Goal: Task Accomplishment & Management: Use online tool/utility

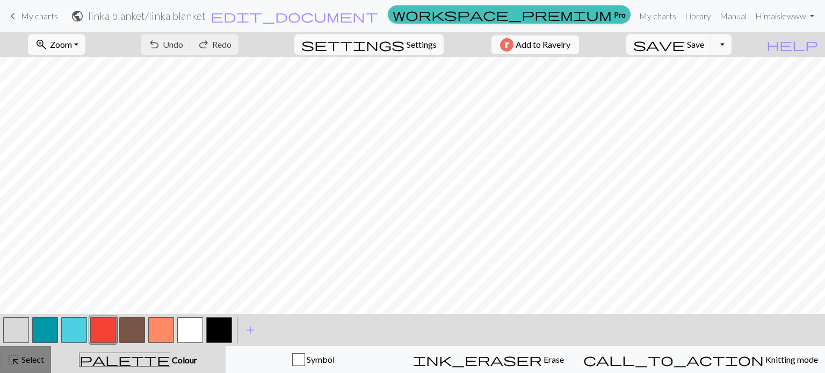
click at [27, 358] on span "Select" at bounding box center [32, 359] width 24 height 10
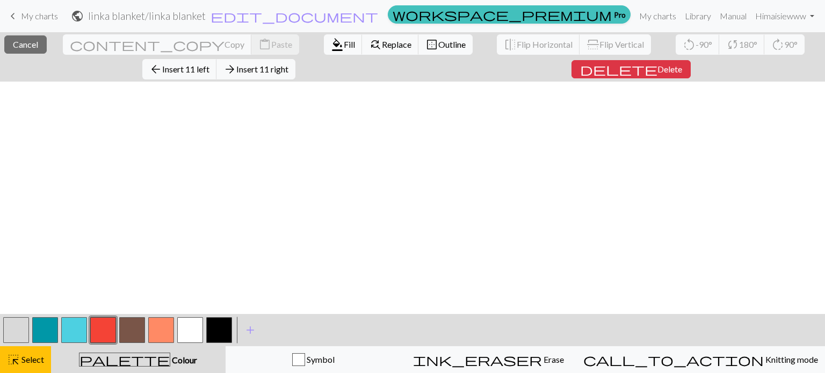
scroll to position [756, 0]
click at [217, 59] on button "arrow_back Insert 11 left" at bounding box center [179, 69] width 75 height 20
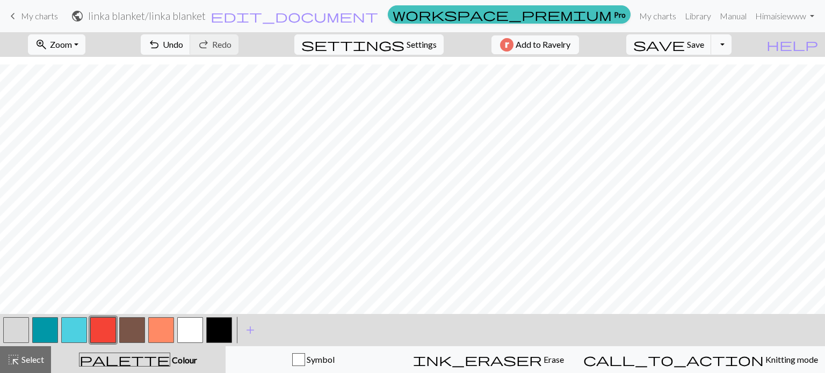
scroll to position [738, 0]
click at [4, 360] on button "highlight_alt Select Select" at bounding box center [25, 359] width 51 height 27
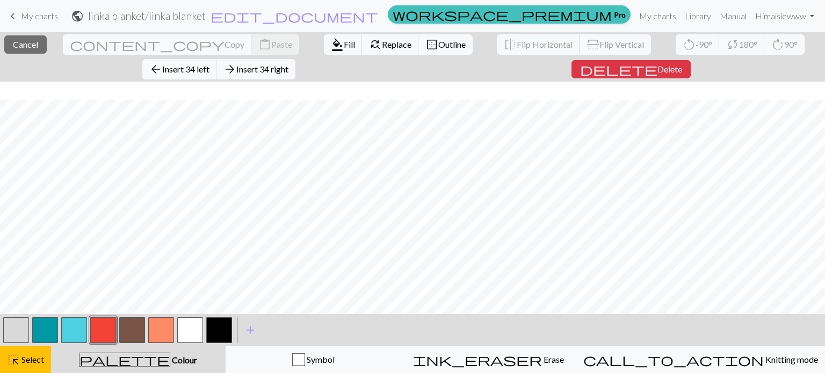
scroll to position [756, 0]
click at [209, 64] on span "Insert 34 left" at bounding box center [185, 69] width 47 height 10
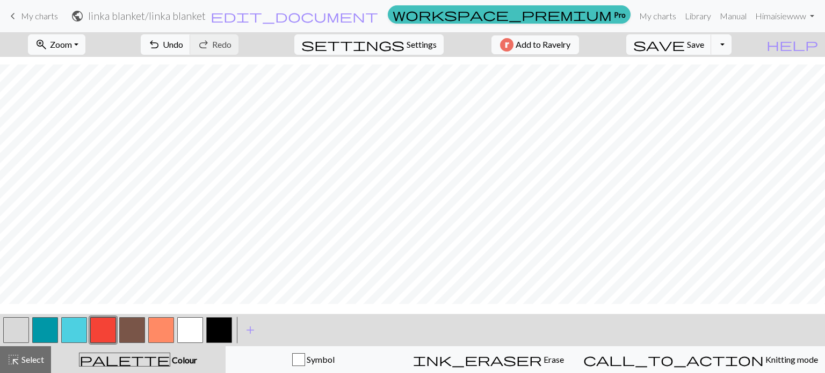
scroll to position [738, 0]
click at [29, 360] on span "Select" at bounding box center [32, 359] width 24 height 10
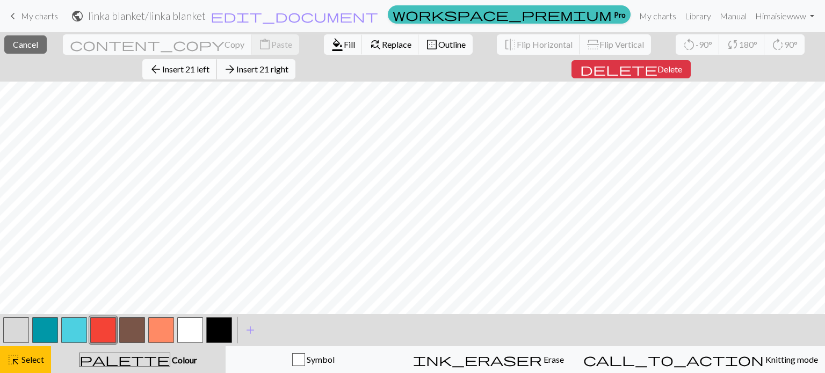
click at [209, 64] on span "Insert 21 left" at bounding box center [185, 69] width 47 height 10
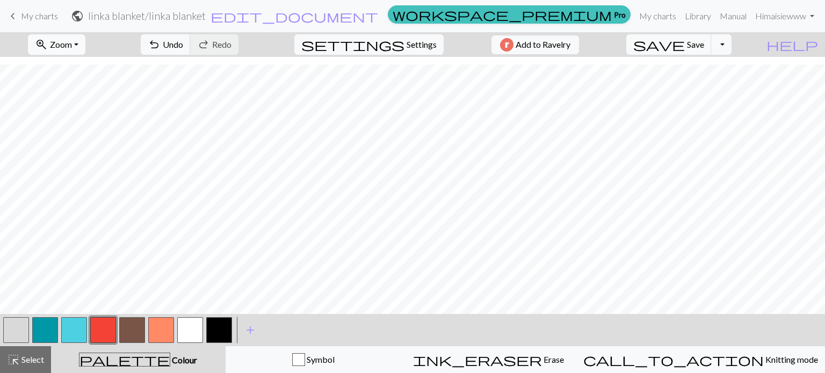
click at [72, 45] on span "Zoom" at bounding box center [61, 44] width 22 height 10
click at [72, 150] on button "100%" at bounding box center [70, 145] width 85 height 17
click at [72, 47] on span "Zoom" at bounding box center [61, 44] width 22 height 10
click at [84, 94] on button "Fit height" at bounding box center [70, 102] width 85 height 17
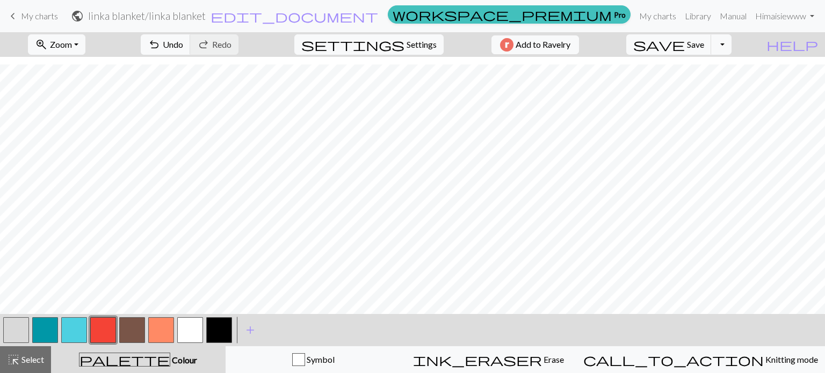
scroll to position [738, 0]
click at [20, 354] on div "highlight_alt Select Select" at bounding box center [25, 359] width 37 height 13
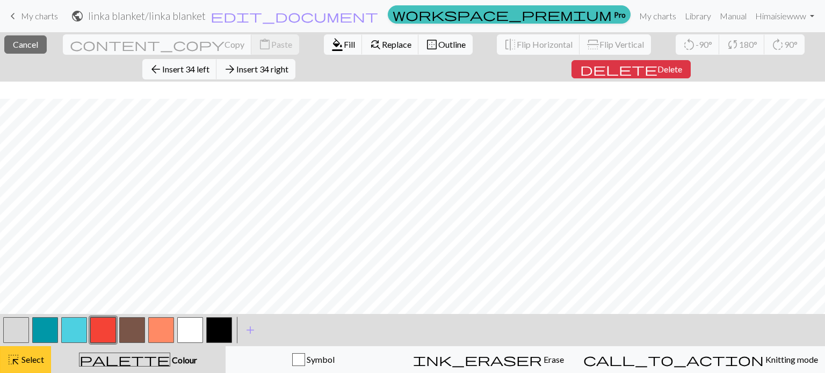
scroll to position [756, 0]
click at [209, 64] on span "Insert 35 left" at bounding box center [185, 69] width 47 height 10
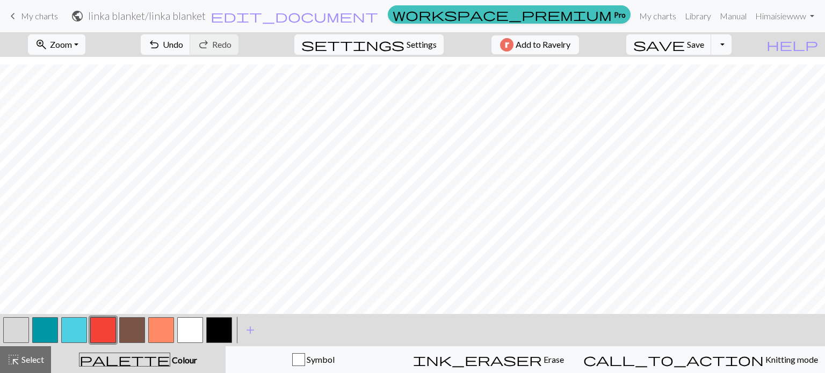
scroll to position [738, 0]
click at [71, 46] on span "Zoom" at bounding box center [61, 44] width 22 height 10
click at [66, 184] on button "200%" at bounding box center [70, 180] width 85 height 17
click at [85, 47] on button "zoom_in Zoom Zoom" at bounding box center [56, 44] width 57 height 20
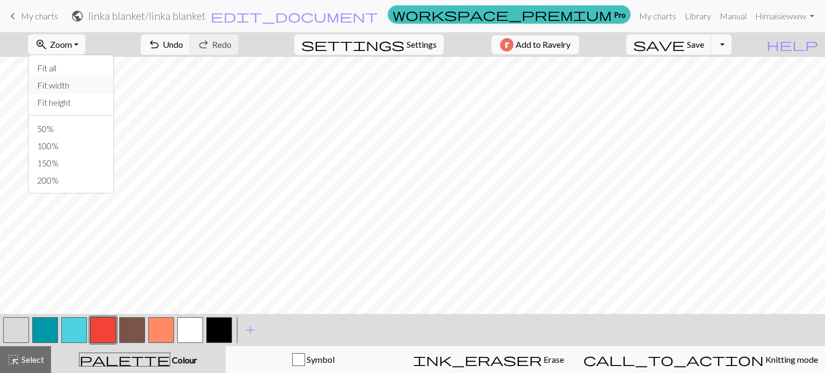
click at [81, 92] on button "Fit width" at bounding box center [70, 85] width 85 height 17
click at [9, 356] on span "highlight_alt" at bounding box center [13, 359] width 13 height 15
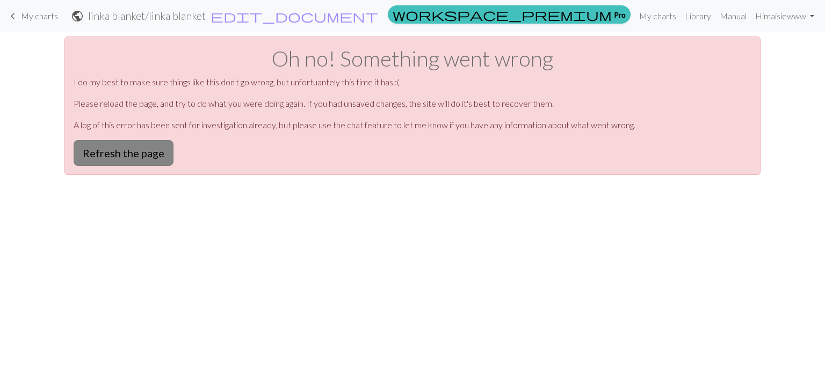
click at [149, 150] on button "Refresh the page" at bounding box center [124, 153] width 100 height 26
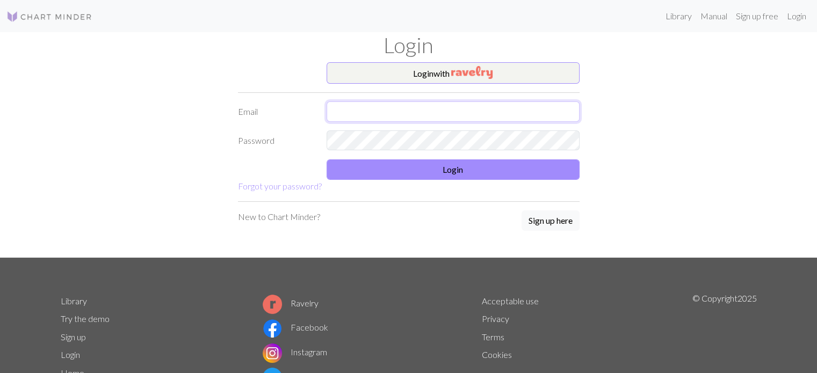
click at [401, 103] on input "text" at bounding box center [453, 112] width 253 height 20
click at [402, 78] on button "Login with" at bounding box center [453, 72] width 253 height 21
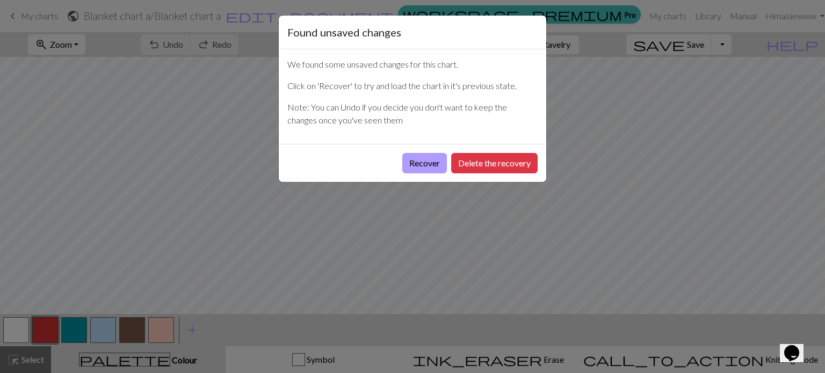
click at [423, 163] on button "Recover" at bounding box center [424, 163] width 45 height 20
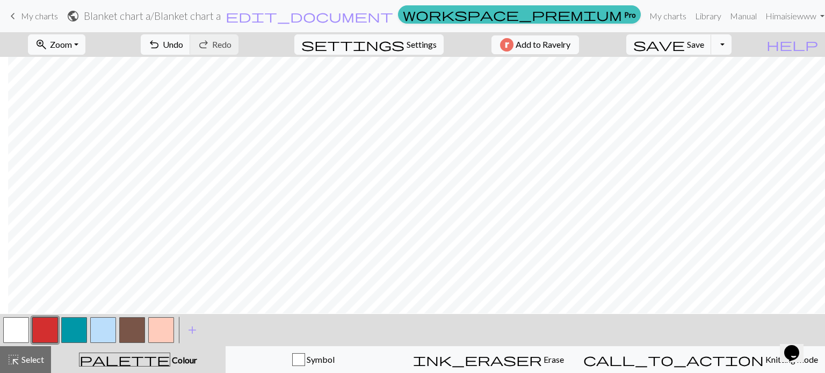
scroll to position [0, 8]
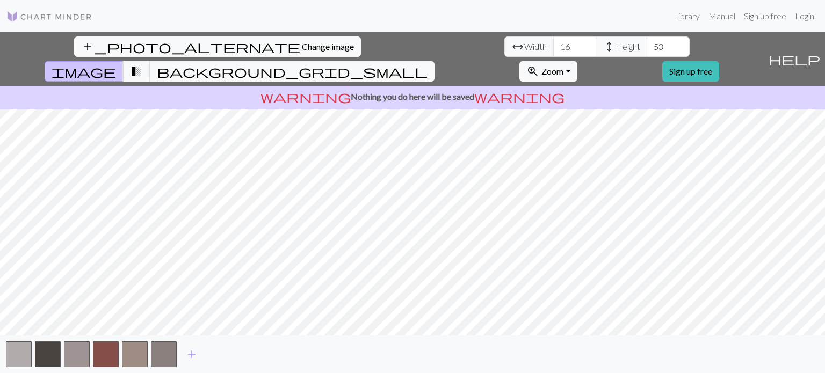
click at [72, 15] on img at bounding box center [49, 16] width 86 height 13
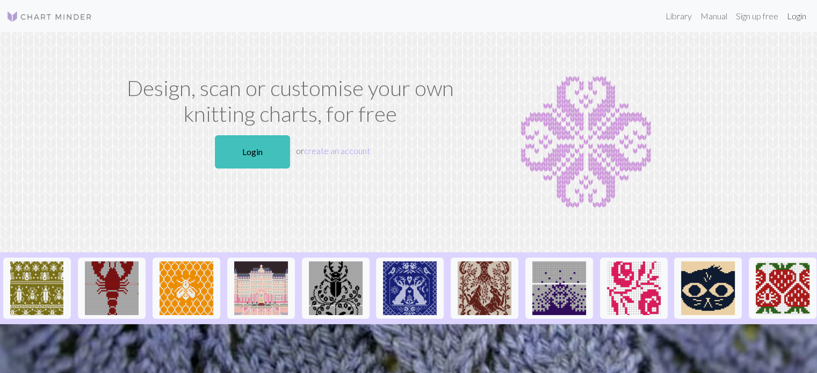
click at [785, 25] on link "Login" at bounding box center [797, 15] width 28 height 21
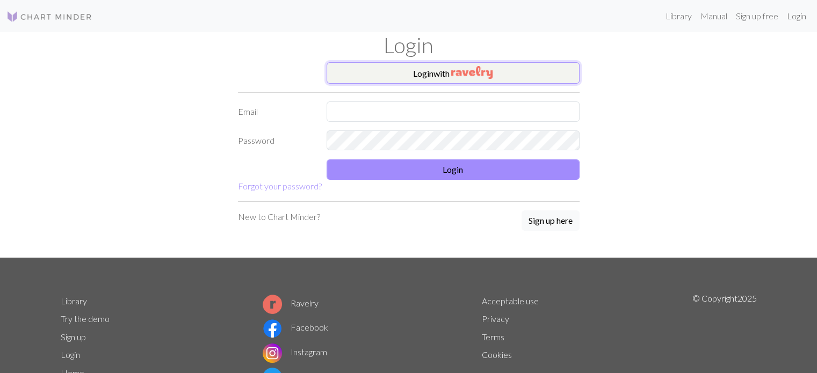
click at [368, 66] on button "Login with" at bounding box center [453, 72] width 253 height 21
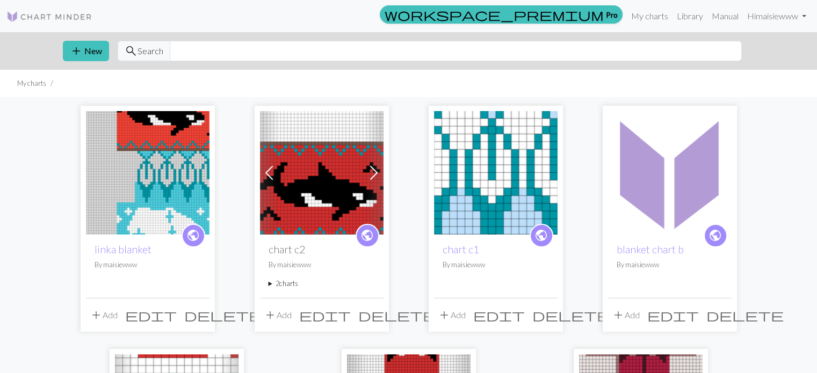
click at [113, 241] on div "public linka blanket By maisiewww" at bounding box center [148, 266] width 124 height 63
click at [145, 210] on img at bounding box center [148, 173] width 124 height 124
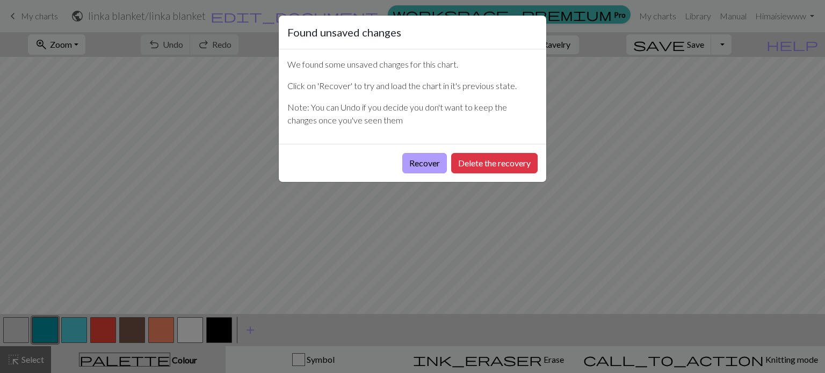
click at [415, 169] on button "Recover" at bounding box center [424, 163] width 45 height 20
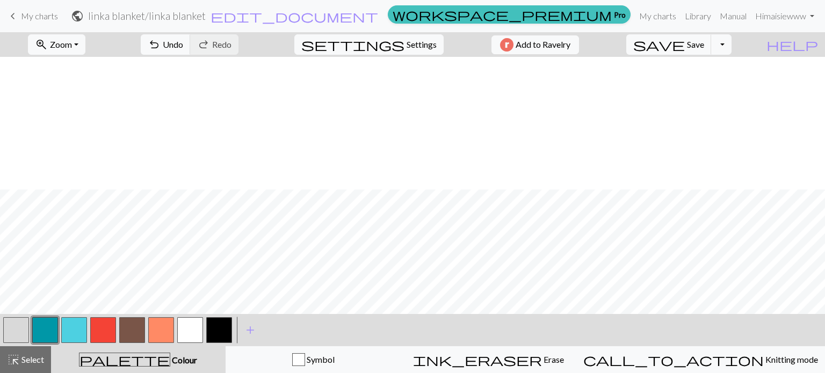
scroll to position [373, 0]
click at [704, 44] on span "Save" at bounding box center [695, 44] width 17 height 10
click at [72, 40] on span "Zoom" at bounding box center [61, 44] width 22 height 10
click at [74, 81] on button "Fit width" at bounding box center [70, 85] width 85 height 17
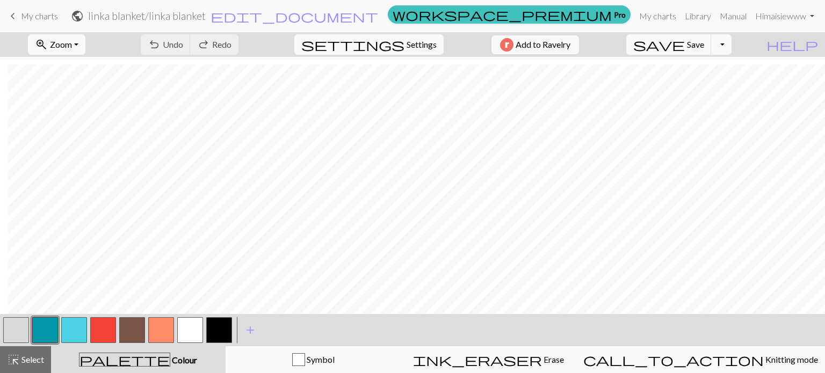
scroll to position [738, 291]
click at [24, 354] on div "highlight_alt Select Select" at bounding box center [25, 359] width 37 height 13
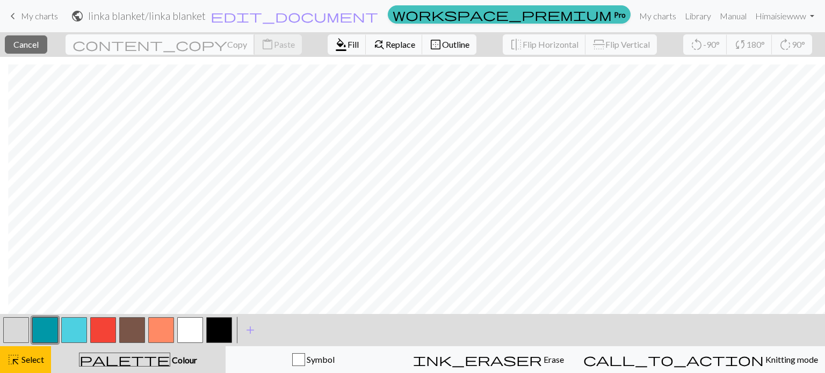
click at [227, 49] on span "Copy" at bounding box center [237, 44] width 20 height 10
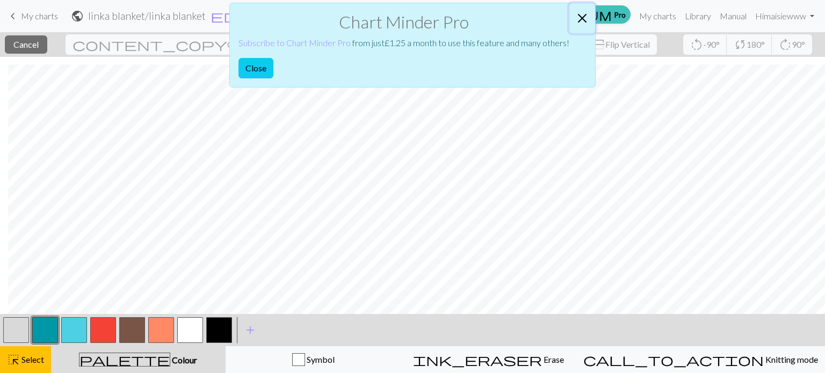
click at [584, 15] on button "Close" at bounding box center [582, 18] width 26 height 30
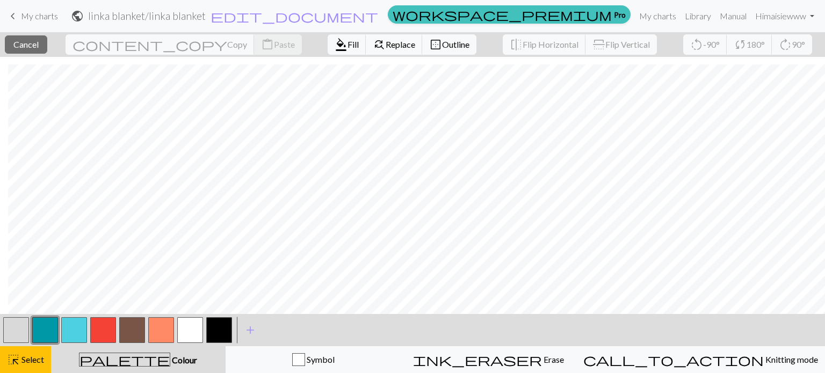
click at [53, 334] on button "button" at bounding box center [45, 330] width 26 height 26
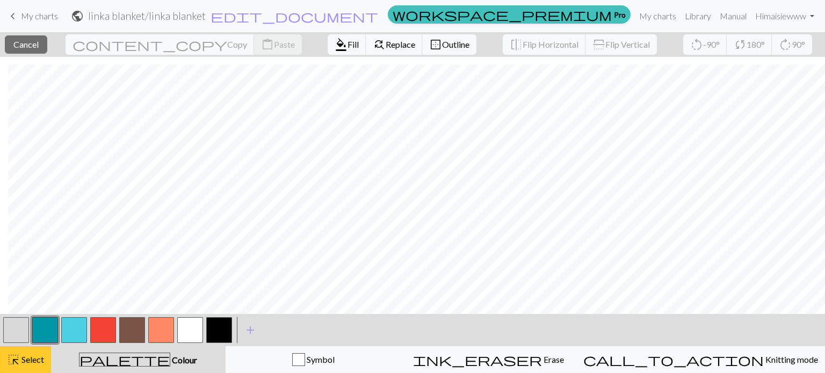
click at [31, 353] on div "highlight_alt Select Select" at bounding box center [25, 359] width 37 height 13
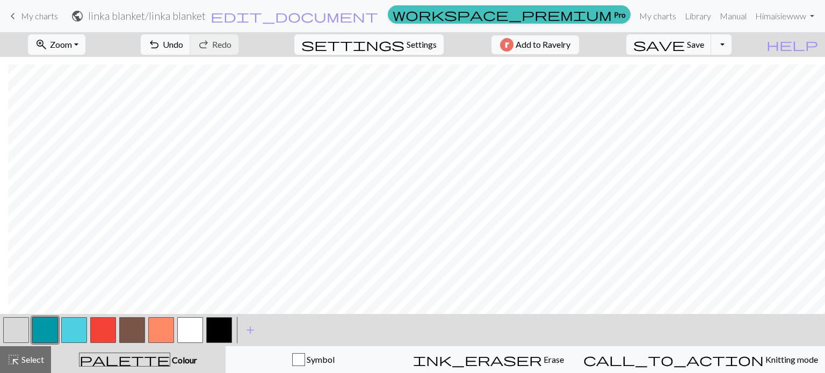
click at [407, 47] on span "Settings" at bounding box center [422, 44] width 30 height 13
select select "aran"
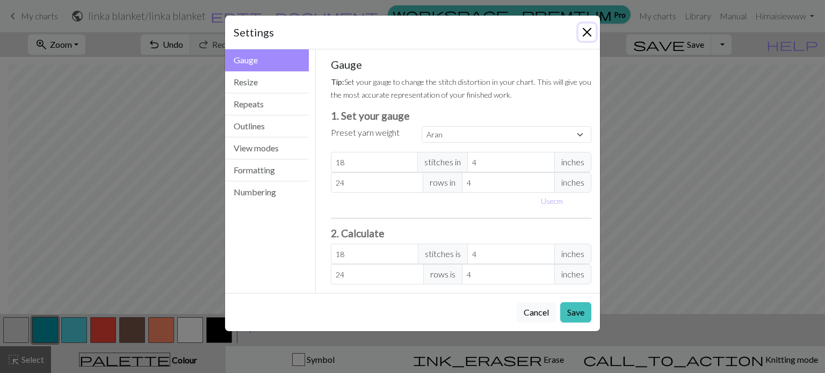
click at [588, 33] on button "Close" at bounding box center [586, 32] width 17 height 17
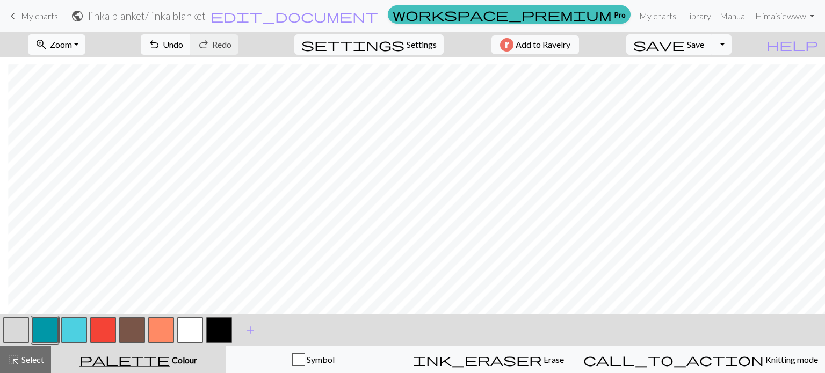
click at [72, 43] on span "Zoom" at bounding box center [61, 44] width 22 height 10
click at [78, 141] on button "100%" at bounding box center [70, 145] width 85 height 17
click at [26, 357] on span "Select" at bounding box center [32, 359] width 24 height 10
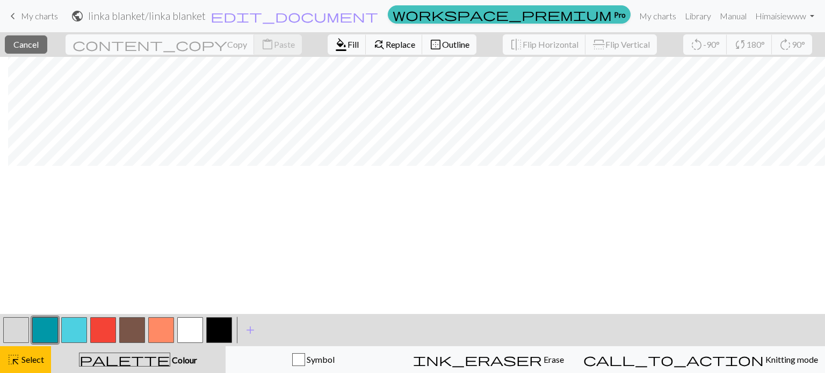
scroll to position [0, 1373]
click at [21, 352] on button "highlight_alt Select Select" at bounding box center [25, 359] width 51 height 27
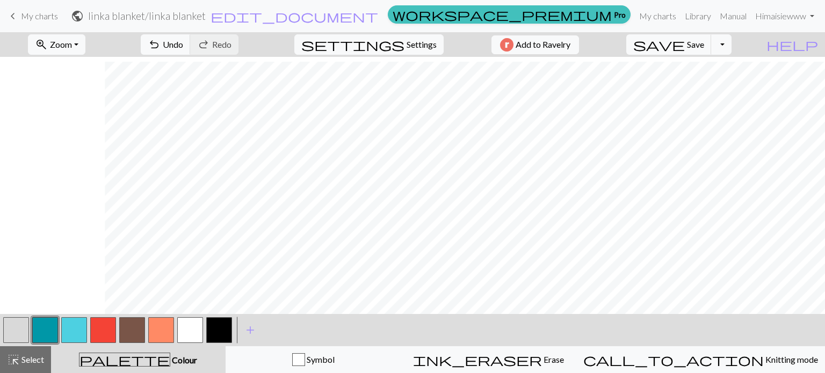
scroll to position [1697, 811]
click at [32, 356] on span "Select" at bounding box center [32, 359] width 24 height 10
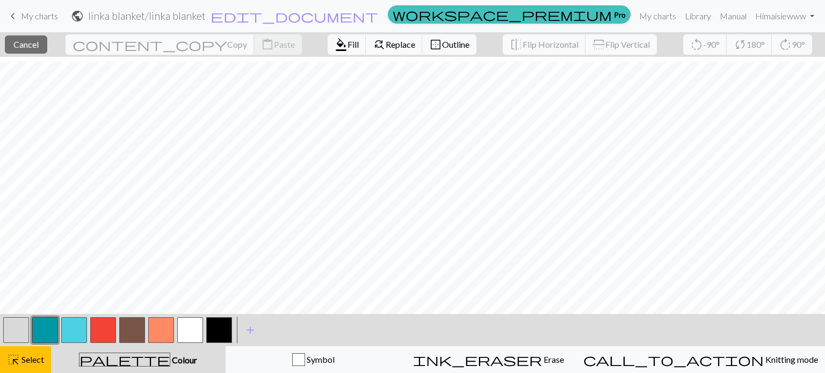
click at [69, 321] on button "button" at bounding box center [74, 330] width 26 height 26
click at [335, 47] on span "format_color_fill" at bounding box center [341, 44] width 13 height 15
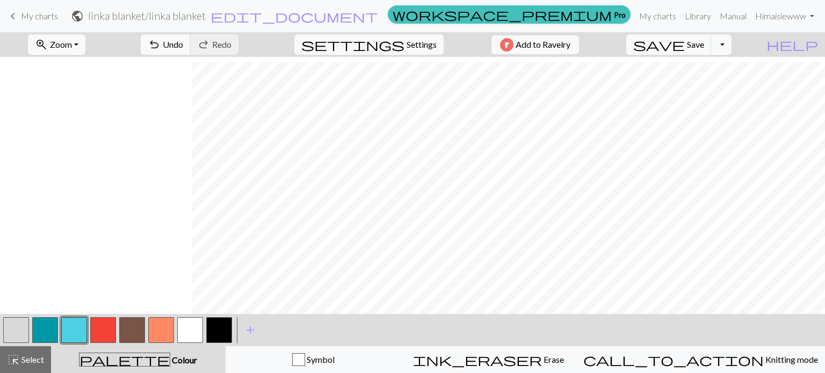
scroll to position [1697, 266]
click at [30, 352] on button "highlight_alt Select Select" at bounding box center [25, 359] width 51 height 27
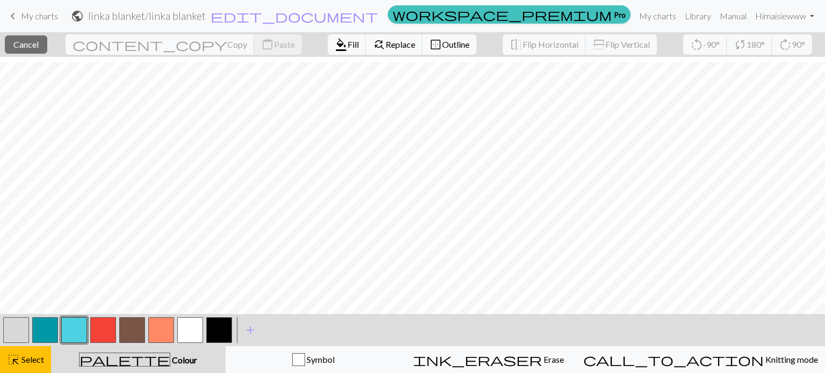
click at [70, 331] on button "button" at bounding box center [74, 330] width 26 height 26
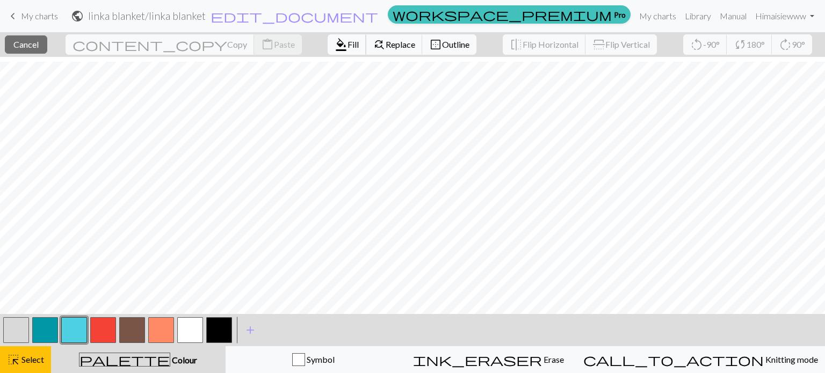
click at [335, 46] on span "format_color_fill" at bounding box center [341, 44] width 13 height 15
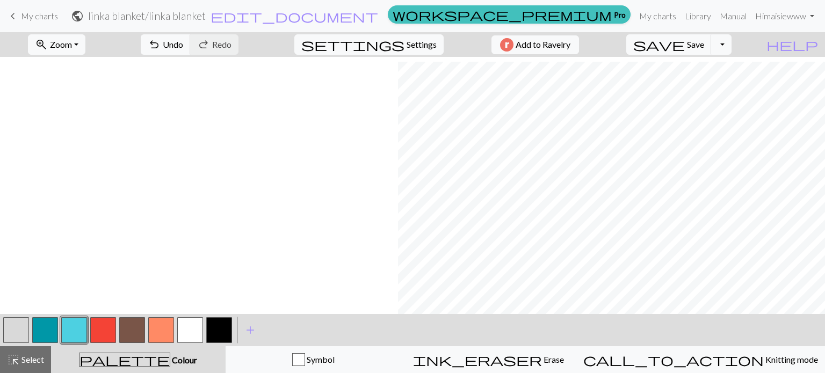
scroll to position [1697, 666]
click at [19, 361] on span "highlight_alt" at bounding box center [13, 359] width 13 height 15
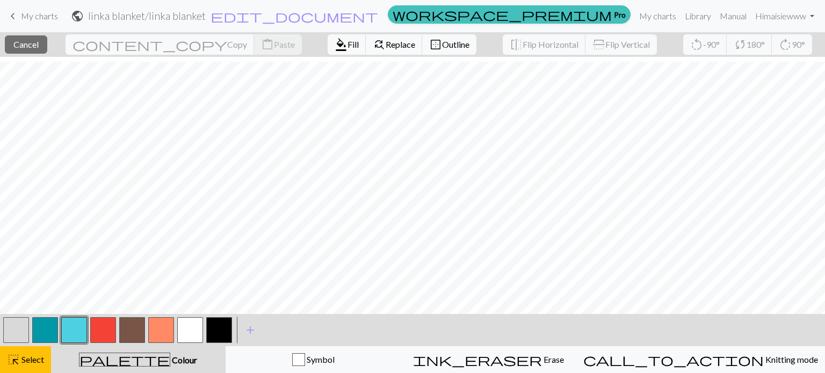
click at [47, 324] on button "button" at bounding box center [45, 330] width 26 height 26
click at [347, 44] on span "Fill" at bounding box center [352, 44] width 11 height 10
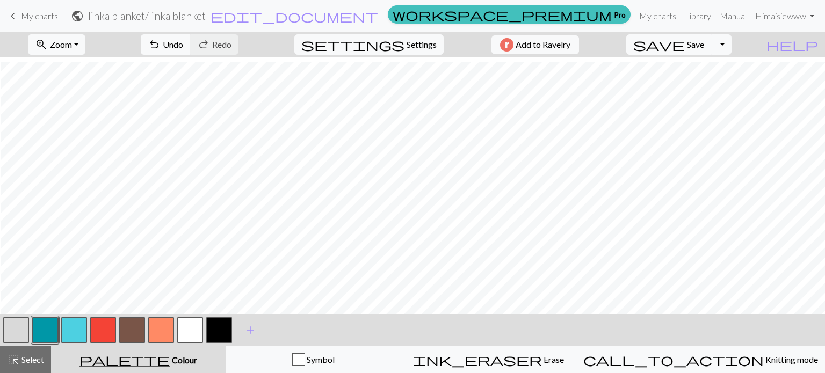
scroll to position [1697, 928]
click at [79, 330] on button "button" at bounding box center [74, 330] width 26 height 26
click at [23, 354] on div "highlight_alt Select Select" at bounding box center [25, 359] width 37 height 13
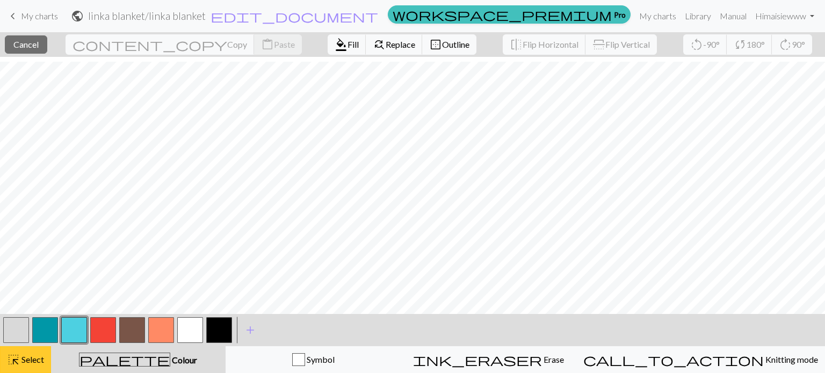
click at [29, 353] on button "highlight_alt Select Select" at bounding box center [25, 359] width 51 height 27
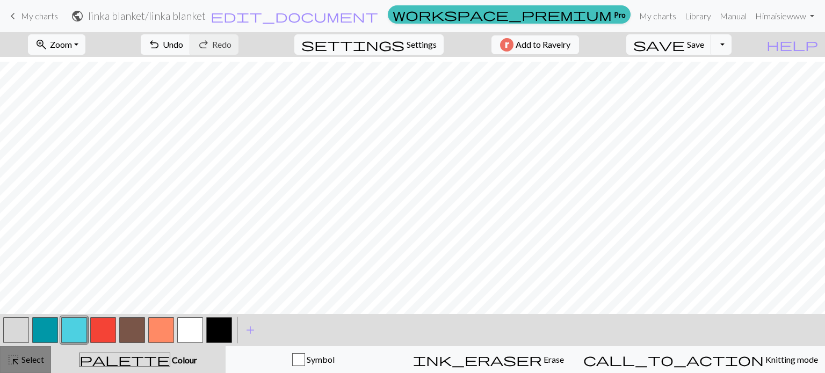
click at [18, 354] on span "highlight_alt" at bounding box center [13, 359] width 13 height 15
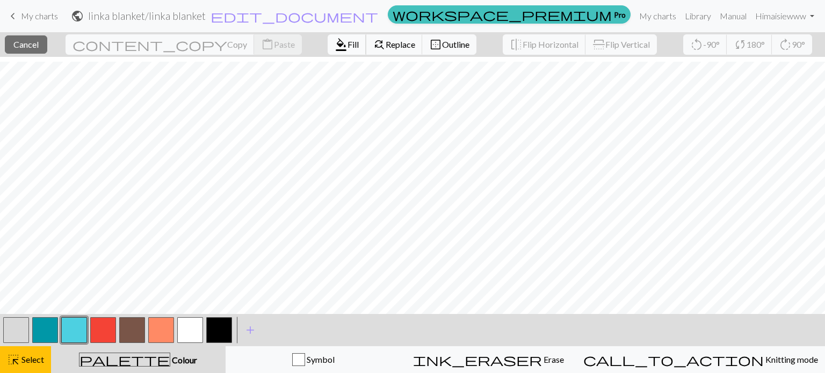
click at [335, 43] on span "format_color_fill" at bounding box center [341, 44] width 13 height 15
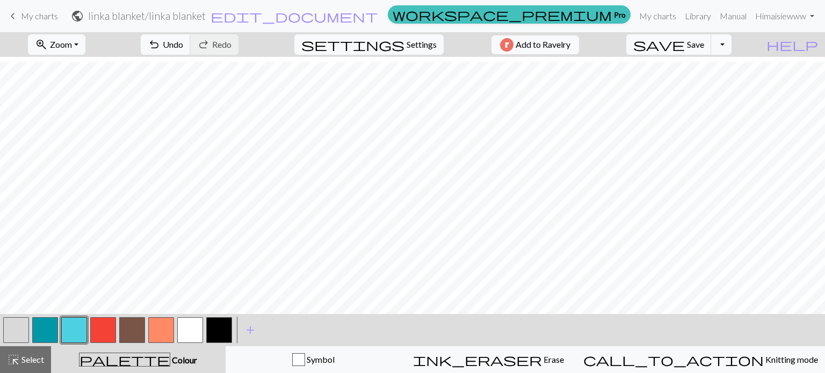
scroll to position [1697, 238]
click at [26, 356] on span "Select" at bounding box center [32, 359] width 24 height 10
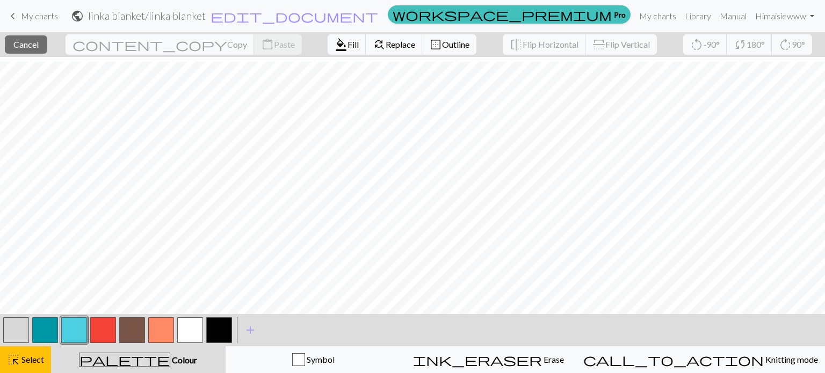
click at [75, 322] on button "button" at bounding box center [74, 330] width 26 height 26
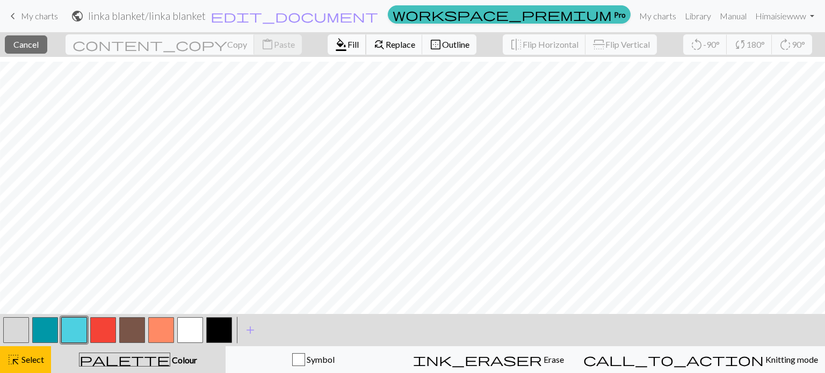
click at [335, 49] on span "format_color_fill" at bounding box center [341, 44] width 13 height 15
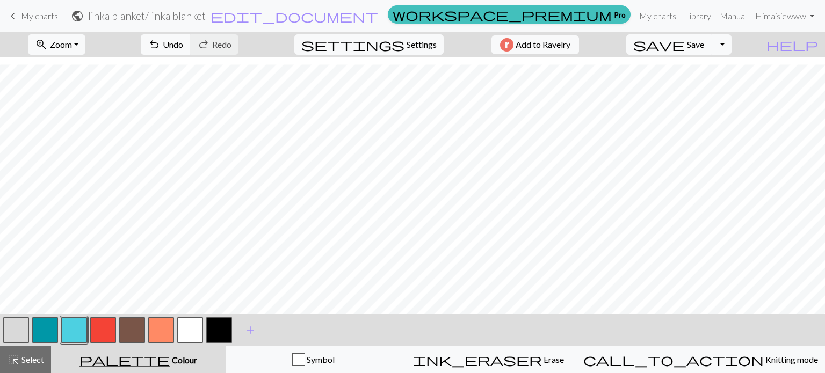
scroll to position [1699, 0]
click at [37, 352] on button "highlight_alt Select Select" at bounding box center [25, 359] width 51 height 27
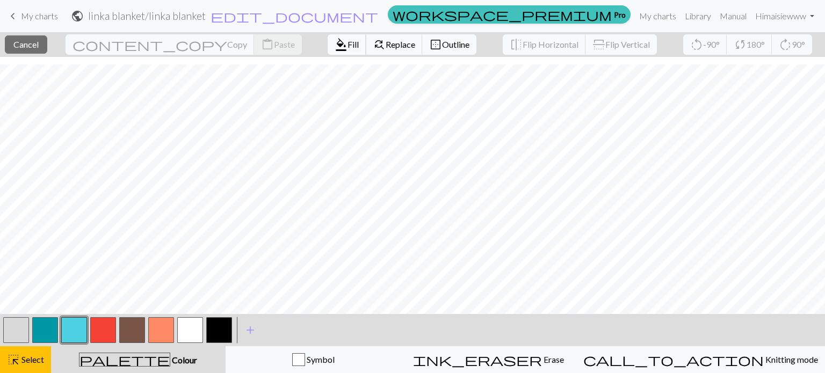
click at [335, 42] on span "format_color_fill" at bounding box center [341, 44] width 13 height 15
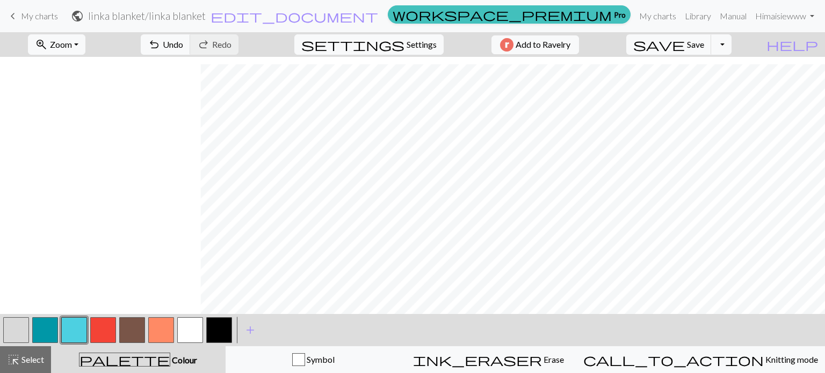
scroll to position [1699, 988]
click at [46, 330] on button "button" at bounding box center [45, 330] width 26 height 26
click at [103, 329] on button "button" at bounding box center [103, 330] width 26 height 26
click at [40, 320] on button "button" at bounding box center [45, 330] width 26 height 26
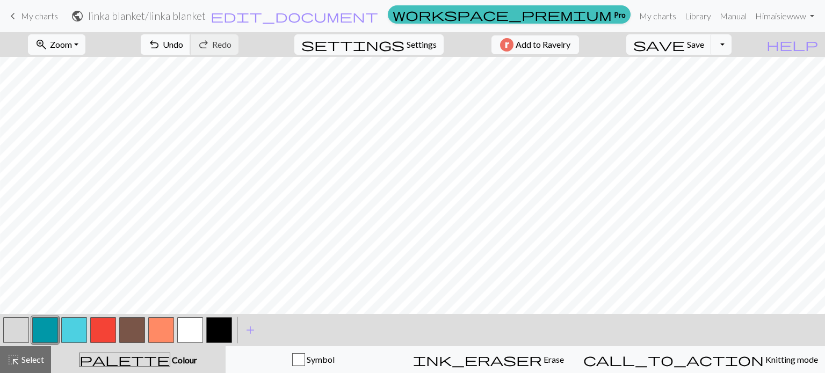
click at [183, 47] on span "Undo" at bounding box center [173, 44] width 20 height 10
click at [109, 325] on button "button" at bounding box center [103, 330] width 26 height 26
click at [51, 326] on button "button" at bounding box center [45, 330] width 26 height 26
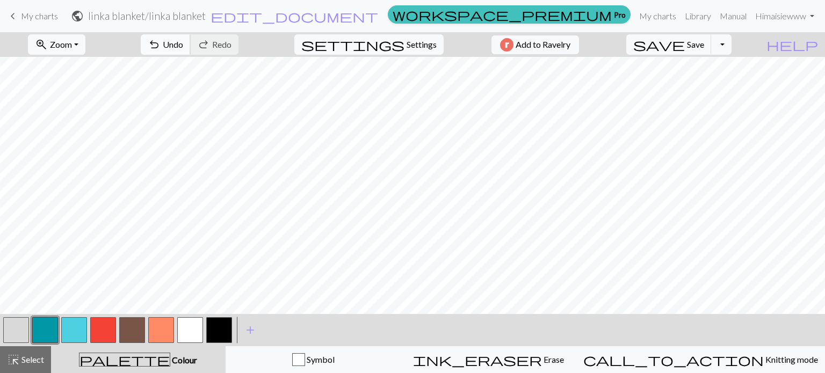
click at [161, 48] on span "undo" at bounding box center [154, 44] width 13 height 15
click at [704, 47] on span "Save" at bounding box center [695, 44] width 17 height 10
click at [27, 323] on button "button" at bounding box center [16, 330] width 26 height 26
click at [39, 326] on button "button" at bounding box center [45, 330] width 26 height 26
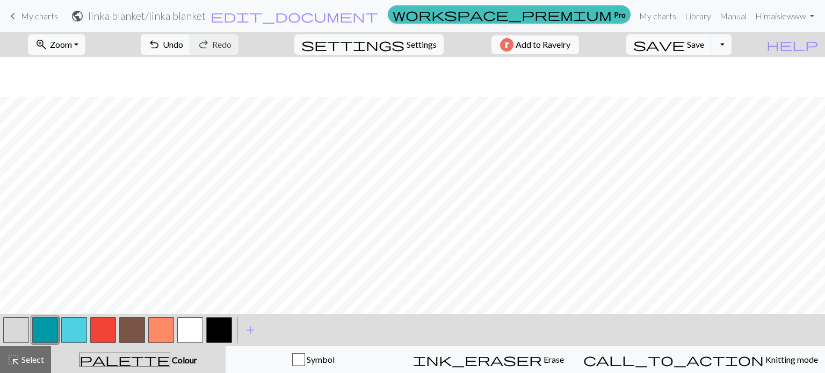
scroll to position [1641, 1168]
click at [17, 326] on button "button" at bounding box center [16, 330] width 26 height 26
click at [52, 324] on button "button" at bounding box center [45, 330] width 26 height 26
click at [69, 327] on button "button" at bounding box center [74, 330] width 26 height 26
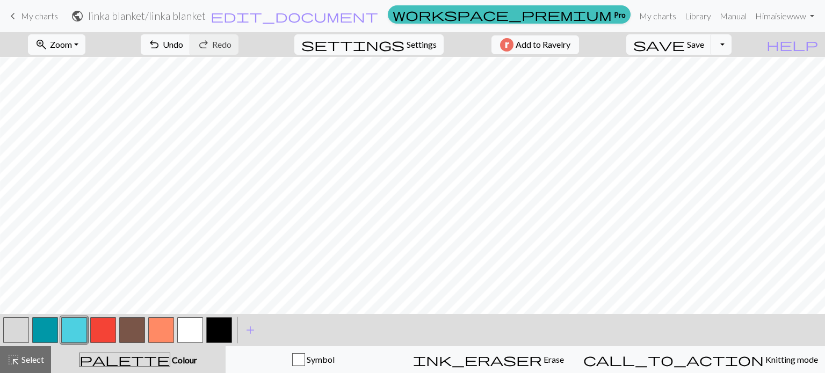
click at [111, 317] on div at bounding box center [103, 330] width 29 height 29
click at [102, 322] on button "button" at bounding box center [103, 330] width 26 height 26
click at [44, 329] on button "button" at bounding box center [45, 330] width 26 height 26
click at [183, 46] on span "Undo" at bounding box center [173, 44] width 20 height 10
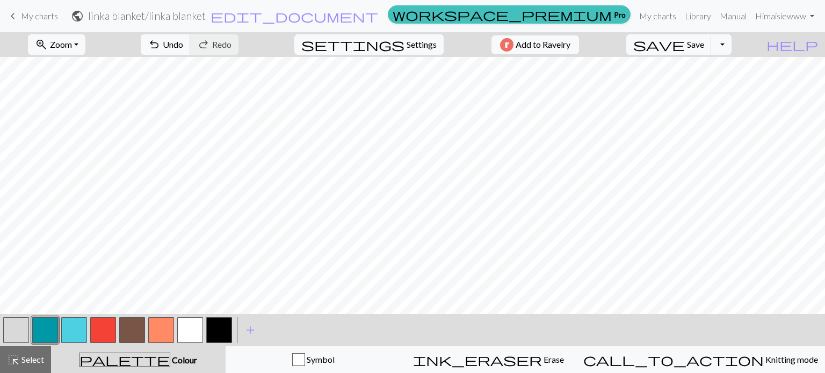
scroll to position [1532, 1044]
click at [103, 321] on button "button" at bounding box center [103, 330] width 26 height 26
click at [77, 330] on button "button" at bounding box center [74, 330] width 26 height 26
click at [13, 336] on button "button" at bounding box center [16, 330] width 26 height 26
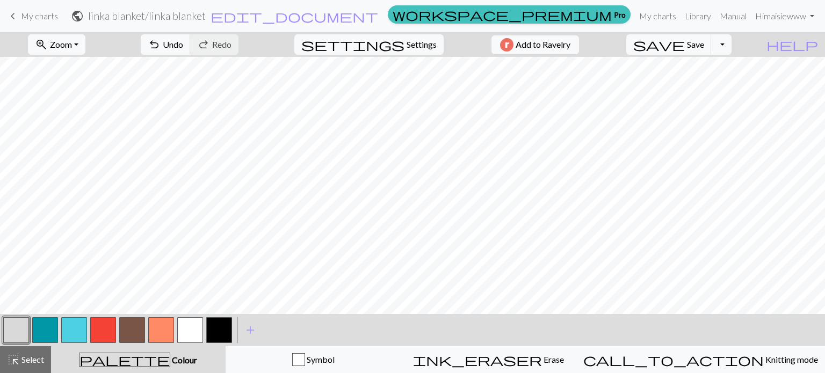
scroll to position [1546, 1044]
click at [44, 329] on button "button" at bounding box center [45, 330] width 26 height 26
click at [104, 324] on button "button" at bounding box center [103, 330] width 26 height 26
click at [73, 330] on button "button" at bounding box center [74, 330] width 26 height 26
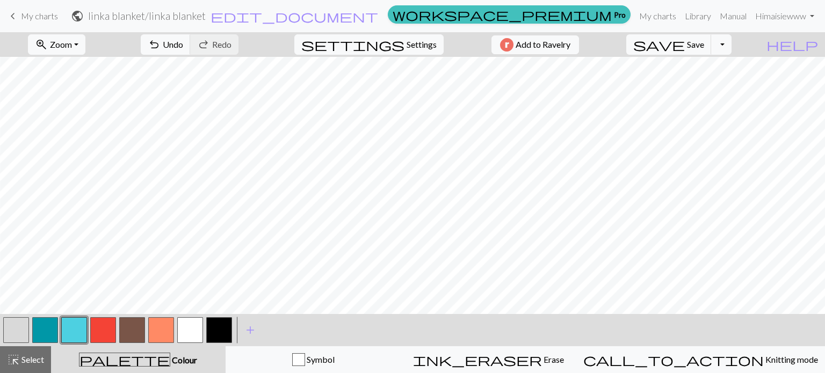
click at [6, 324] on button "button" at bounding box center [16, 330] width 26 height 26
click at [41, 335] on button "button" at bounding box center [45, 330] width 26 height 26
click at [191, 50] on button "undo Undo Undo" at bounding box center [166, 44] width 50 height 20
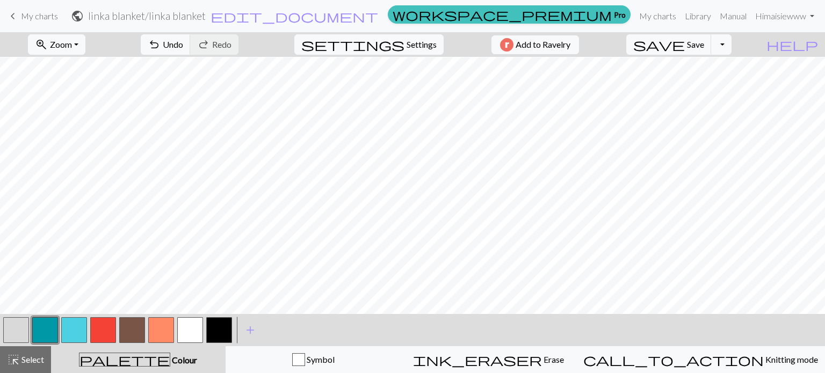
click at [111, 328] on button "button" at bounding box center [103, 330] width 26 height 26
click at [26, 331] on button "button" at bounding box center [16, 330] width 26 height 26
click at [74, 320] on button "button" at bounding box center [74, 330] width 26 height 26
click at [45, 334] on button "button" at bounding box center [45, 330] width 26 height 26
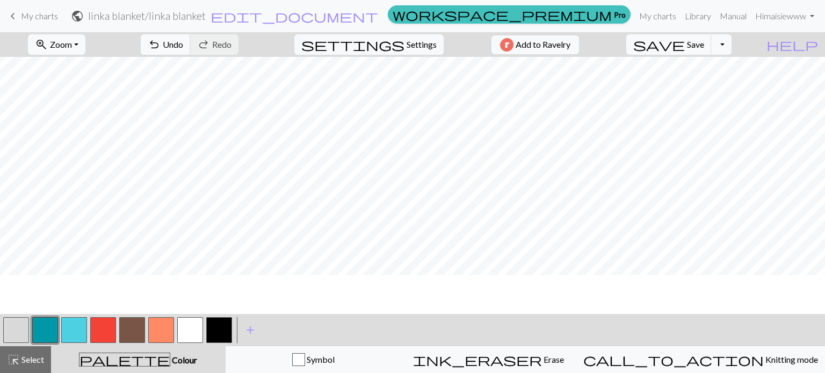
scroll to position [1546, 544]
click at [183, 47] on span "Undo" at bounding box center [173, 44] width 20 height 10
click at [103, 332] on button "button" at bounding box center [103, 330] width 26 height 26
click at [76, 331] on button "button" at bounding box center [74, 330] width 26 height 26
click at [15, 330] on button "button" at bounding box center [16, 330] width 26 height 26
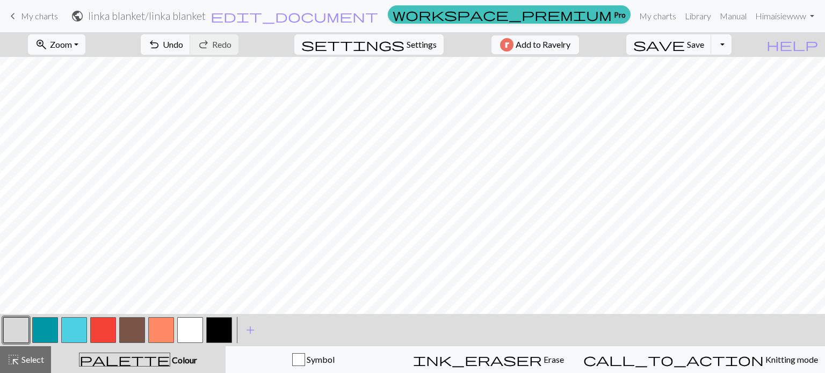
scroll to position [1309, 1327]
click at [137, 336] on button "button" at bounding box center [132, 330] width 26 height 26
click at [27, 364] on span "Select" at bounding box center [32, 359] width 24 height 10
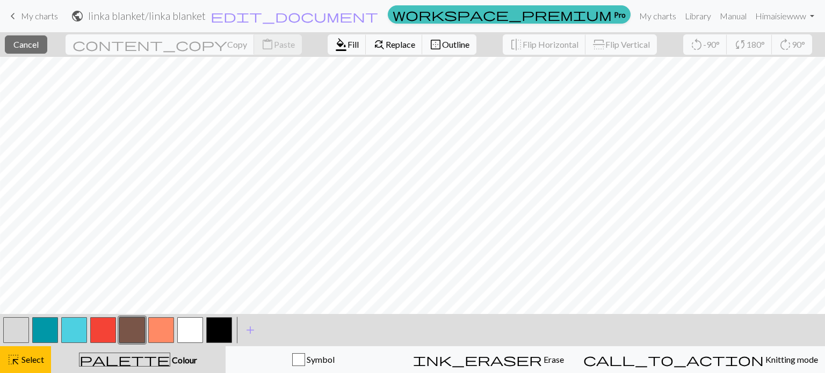
click at [135, 326] on button "button" at bounding box center [132, 330] width 26 height 26
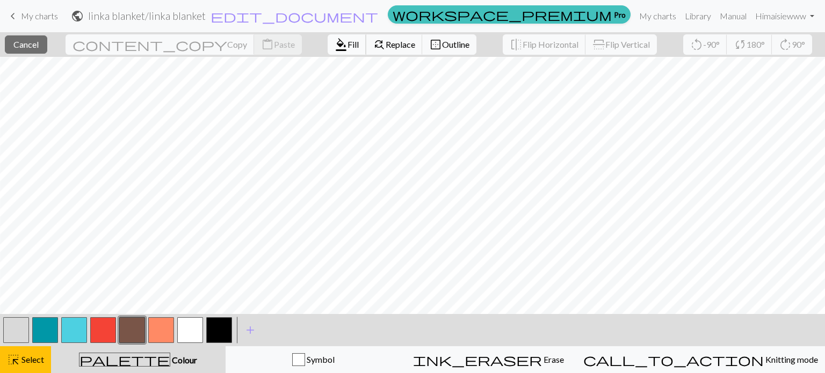
click at [335, 49] on span "format_color_fill" at bounding box center [341, 44] width 13 height 15
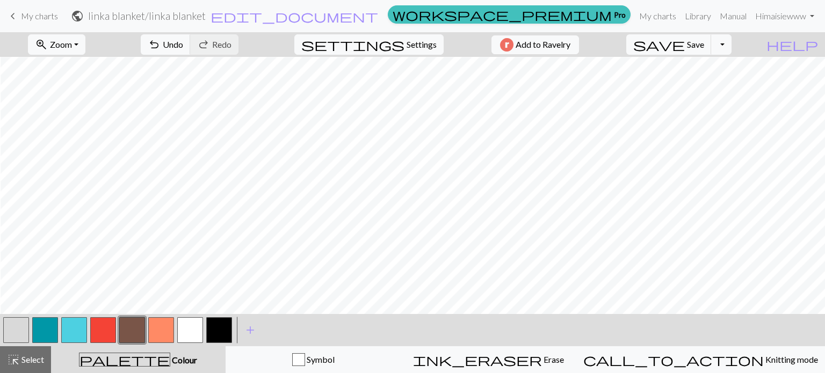
scroll to position [1309, 642]
click at [28, 354] on span "Select" at bounding box center [32, 359] width 24 height 10
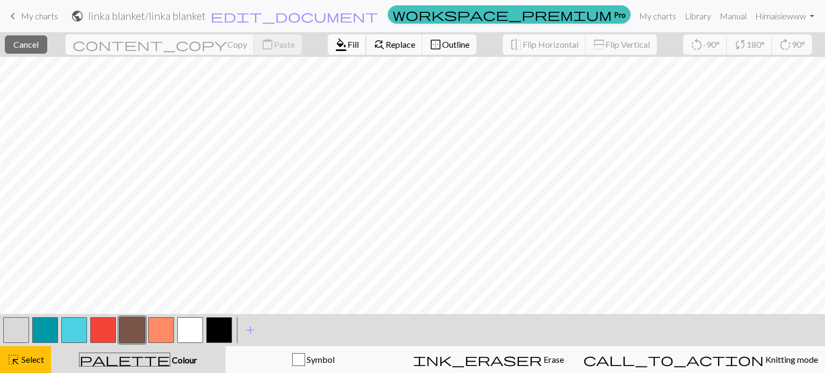
click at [328, 51] on button "format_color_fill Fill" at bounding box center [347, 44] width 39 height 20
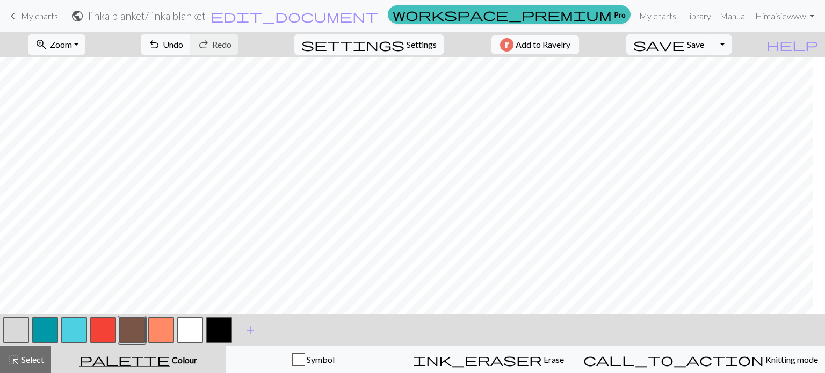
scroll to position [1309, 47]
click at [37, 361] on span "Select" at bounding box center [32, 359] width 24 height 10
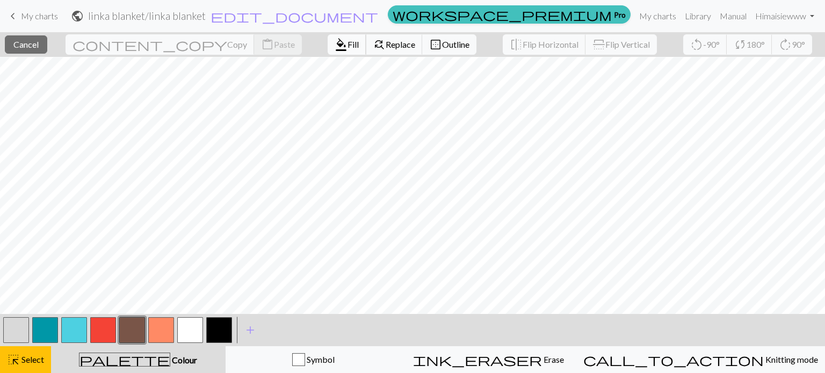
click at [328, 51] on button "format_color_fill Fill" at bounding box center [347, 44] width 39 height 20
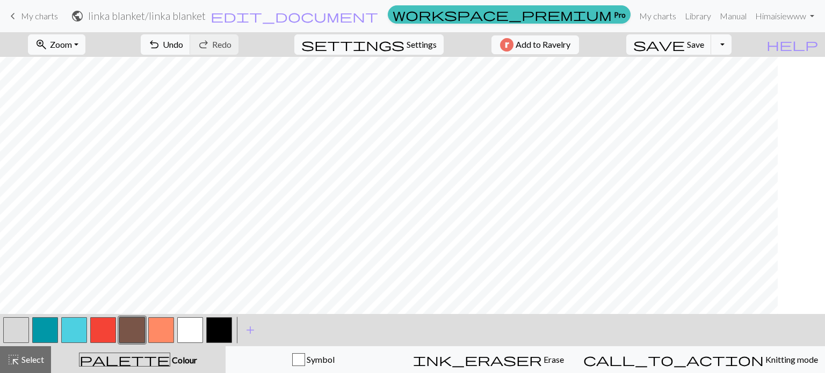
scroll to position [1309, 0]
click at [12, 361] on span "highlight_alt" at bounding box center [13, 359] width 13 height 15
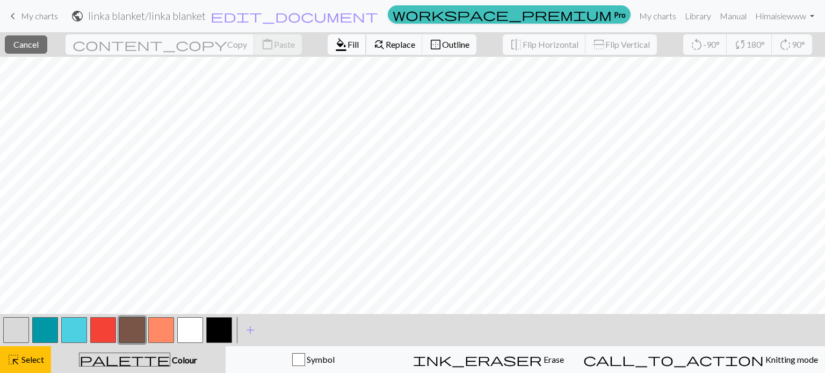
click at [335, 45] on span "format_color_fill" at bounding box center [341, 44] width 13 height 15
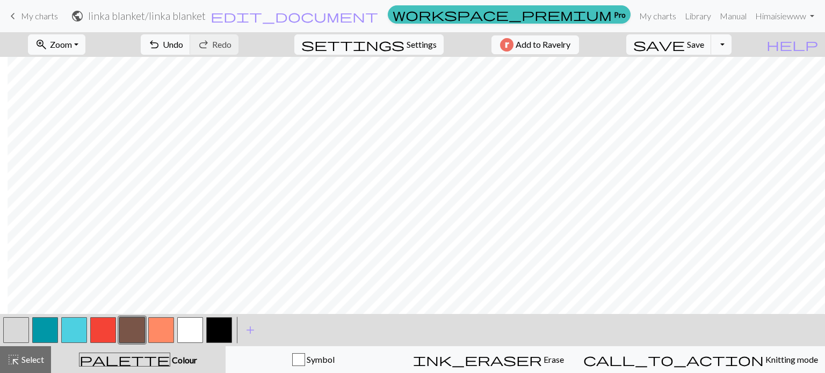
scroll to position [1341, 1372]
click at [19, 327] on button "button" at bounding box center [16, 330] width 26 height 26
click at [105, 330] on button "button" at bounding box center [103, 330] width 26 height 26
click at [75, 325] on button "button" at bounding box center [74, 330] width 26 height 26
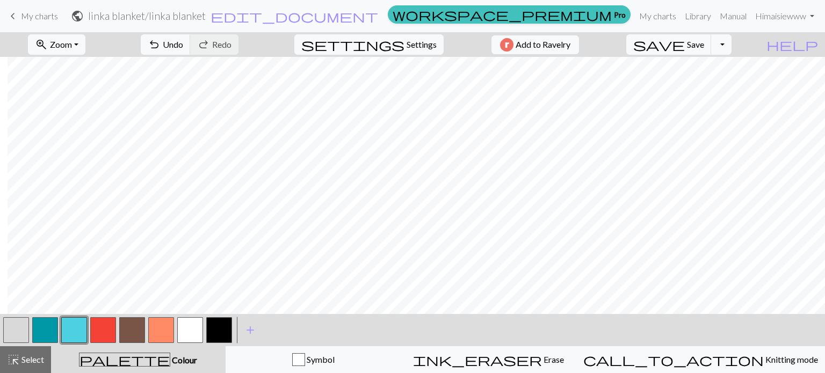
scroll to position [1341, 1372]
click at [98, 323] on button "button" at bounding box center [103, 330] width 26 height 26
click at [160, 334] on button "button" at bounding box center [161, 330] width 26 height 26
click at [112, 328] on button "button" at bounding box center [103, 330] width 26 height 26
click at [168, 333] on button "button" at bounding box center [161, 330] width 26 height 26
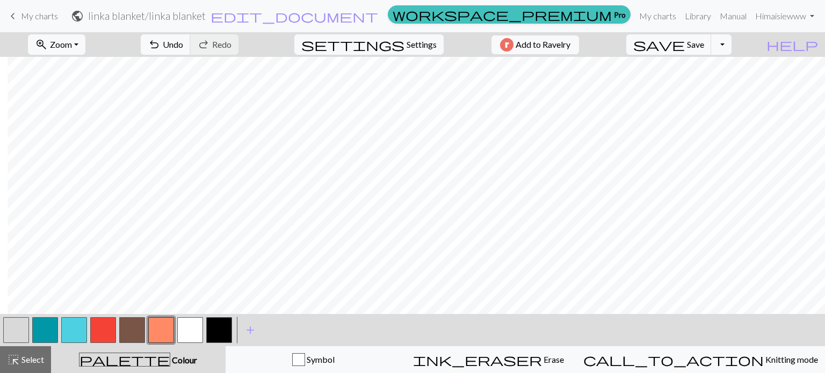
click at [104, 330] on button "button" at bounding box center [103, 330] width 26 height 26
click at [131, 329] on button "button" at bounding box center [132, 330] width 26 height 26
click at [160, 330] on button "button" at bounding box center [161, 330] width 26 height 26
click at [131, 332] on button "button" at bounding box center [132, 330] width 26 height 26
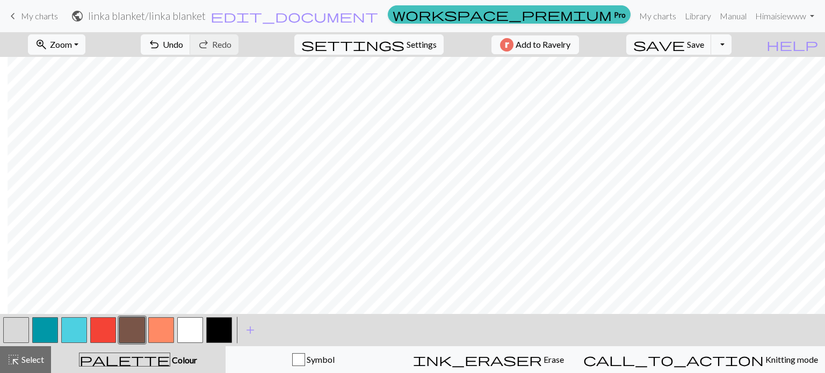
click at [157, 330] on button "button" at bounding box center [161, 330] width 26 height 26
click at [131, 324] on button "button" at bounding box center [132, 330] width 26 height 26
click at [157, 332] on button "button" at bounding box center [161, 330] width 26 height 26
click at [70, 320] on button "button" at bounding box center [74, 330] width 26 height 26
click at [152, 325] on button "button" at bounding box center [161, 330] width 26 height 26
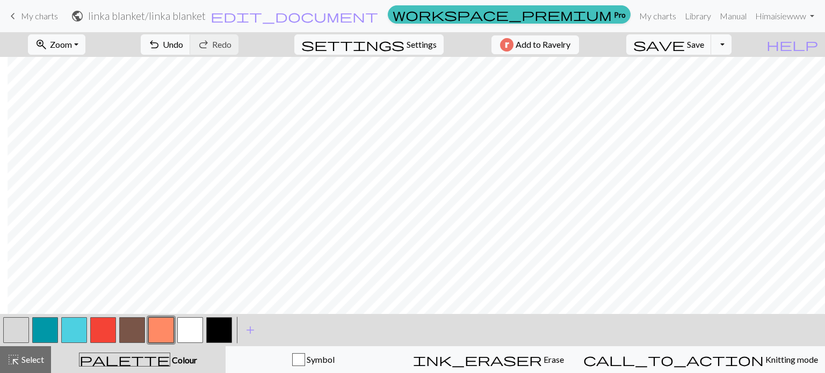
click at [131, 325] on button "button" at bounding box center [132, 330] width 26 height 26
click at [74, 327] on button "button" at bounding box center [74, 330] width 26 height 26
click at [133, 336] on button "button" at bounding box center [132, 330] width 26 height 26
click at [164, 328] on button "button" at bounding box center [161, 330] width 26 height 26
click at [163, 328] on button "button" at bounding box center [161, 330] width 26 height 26
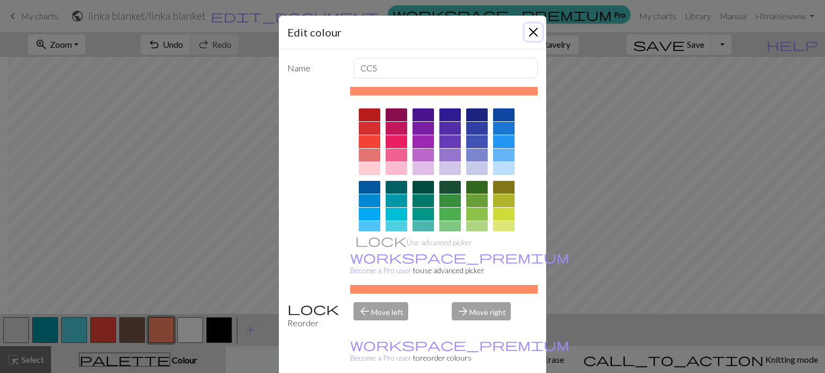
click at [525, 33] on button "Close" at bounding box center [533, 32] width 17 height 17
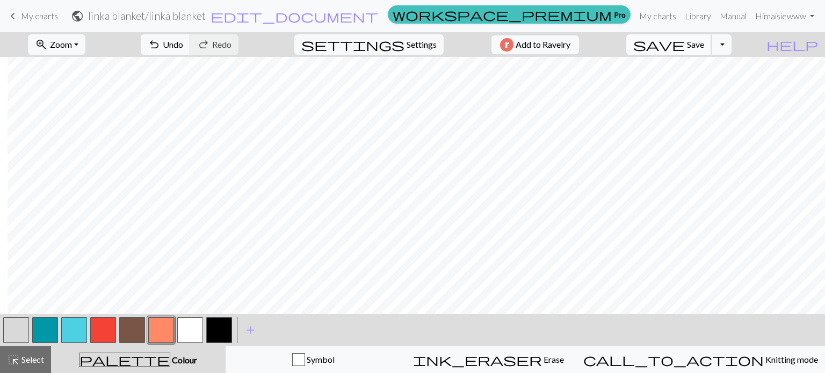
click at [685, 47] on span "save" at bounding box center [659, 44] width 52 height 15
click at [126, 330] on button "button" at bounding box center [132, 330] width 26 height 26
click at [158, 328] on button "button" at bounding box center [161, 330] width 26 height 26
click at [105, 323] on button "button" at bounding box center [103, 330] width 26 height 26
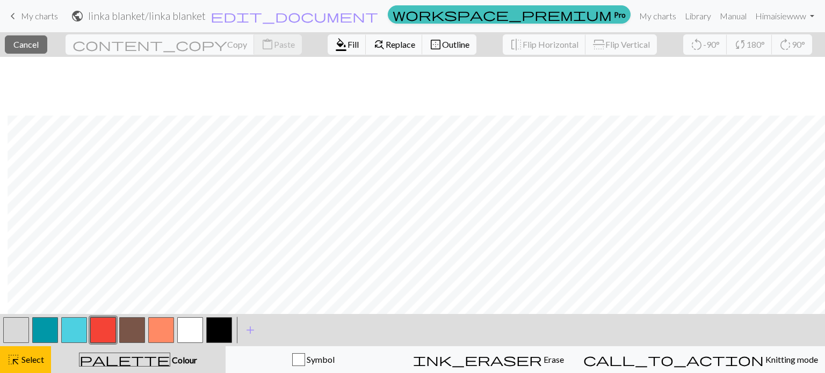
scroll to position [1378, 1372]
click at [129, 328] on button "button" at bounding box center [132, 330] width 26 height 26
click at [136, 329] on button "button" at bounding box center [132, 330] width 26 height 26
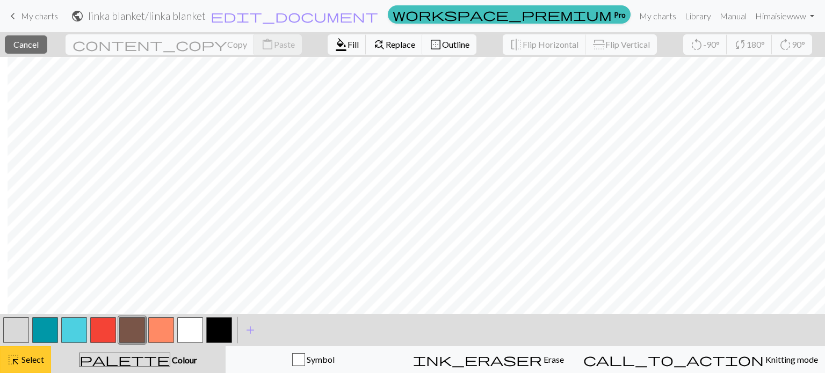
click at [14, 355] on span "highlight_alt" at bounding box center [13, 359] width 13 height 15
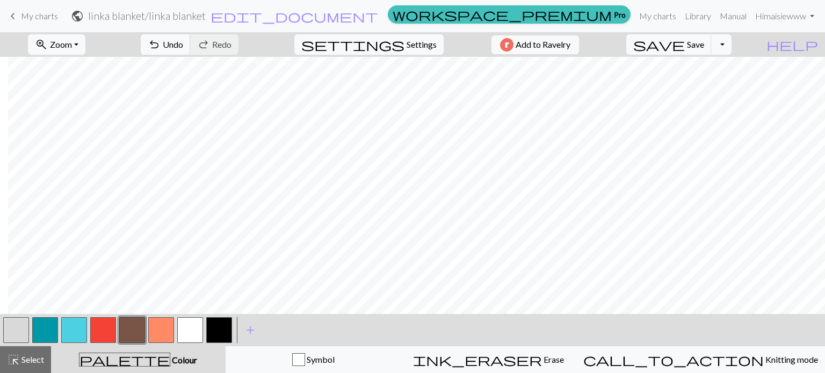
scroll to position [1378, 1373]
click at [105, 326] on button "button" at bounding box center [103, 330] width 26 height 26
click at [685, 47] on span "save" at bounding box center [659, 44] width 52 height 15
